Goal: Navigation & Orientation: Find specific page/section

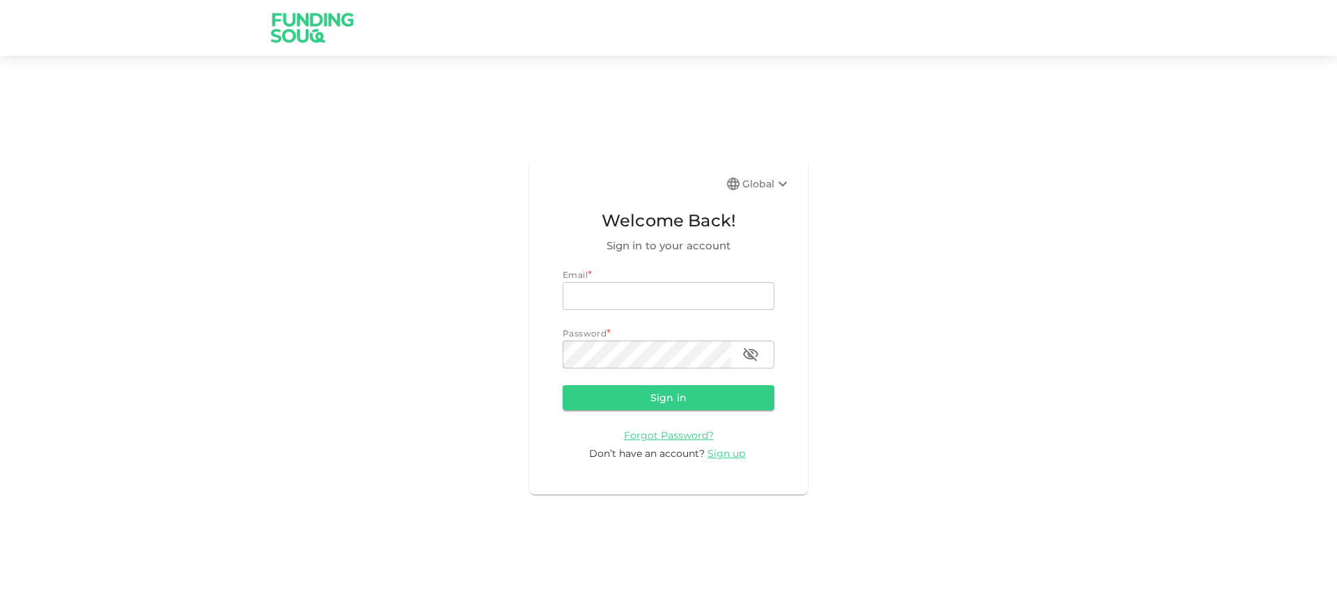
scroll to position [7720, 0]
click at [687, 304] on input "email" at bounding box center [669, 296] width 212 height 28
type input "[EMAIL_ADDRESS][DOMAIN_NAME]"
click at [563, 385] on button "Sign in" at bounding box center [669, 397] width 212 height 25
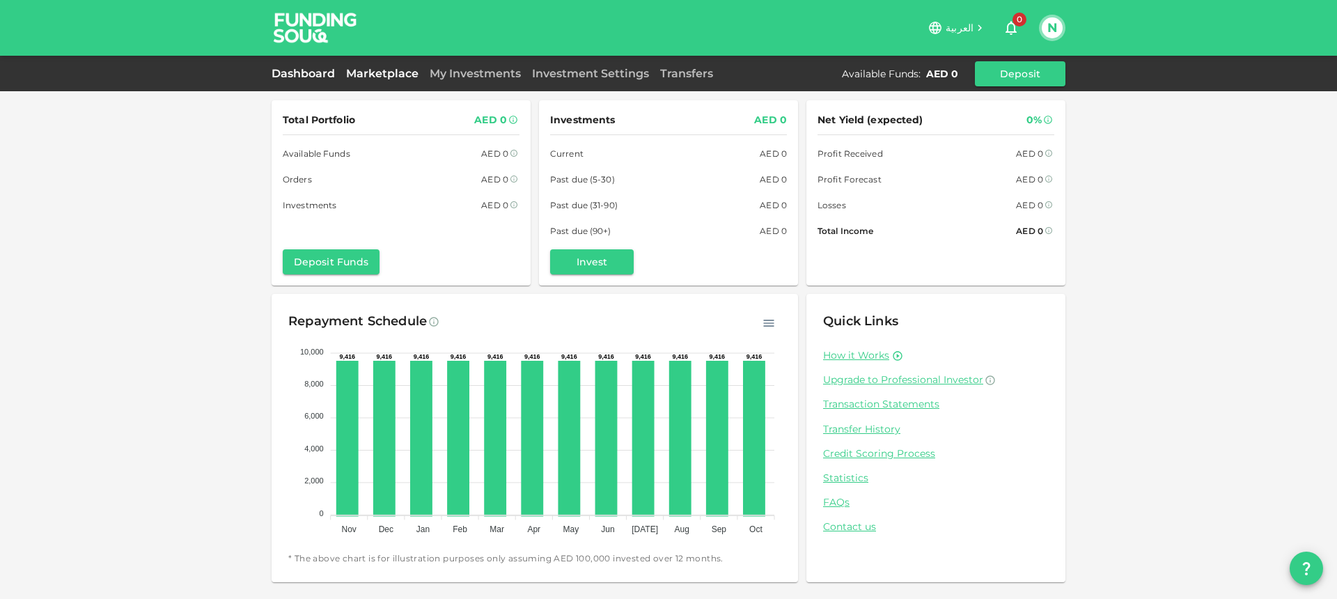
click at [403, 72] on link "Marketplace" at bounding box center [383, 73] width 84 height 13
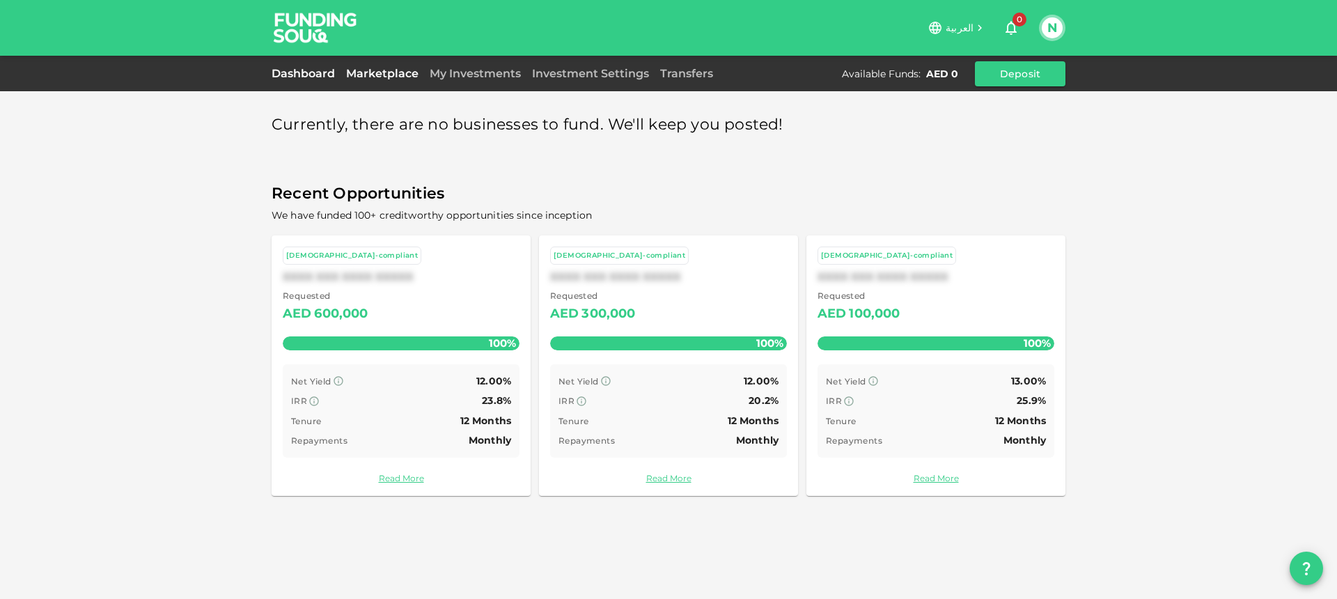
click at [314, 79] on link "Dashboard" at bounding box center [306, 73] width 69 height 13
